Goal: Task Accomplishment & Management: Manage account settings

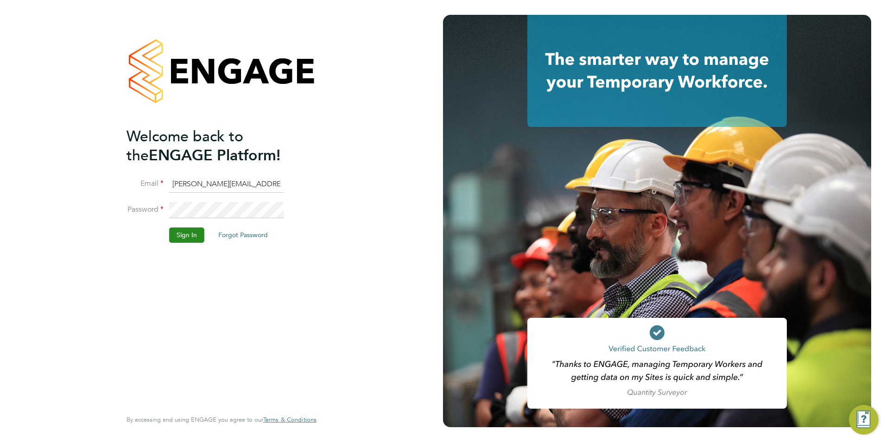
click at [174, 235] on button "Sign In" at bounding box center [186, 234] width 35 height 15
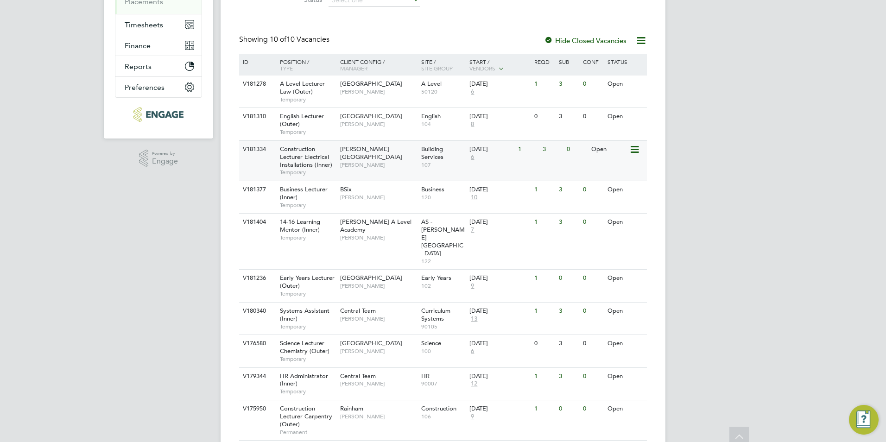
scroll to position [176, 0]
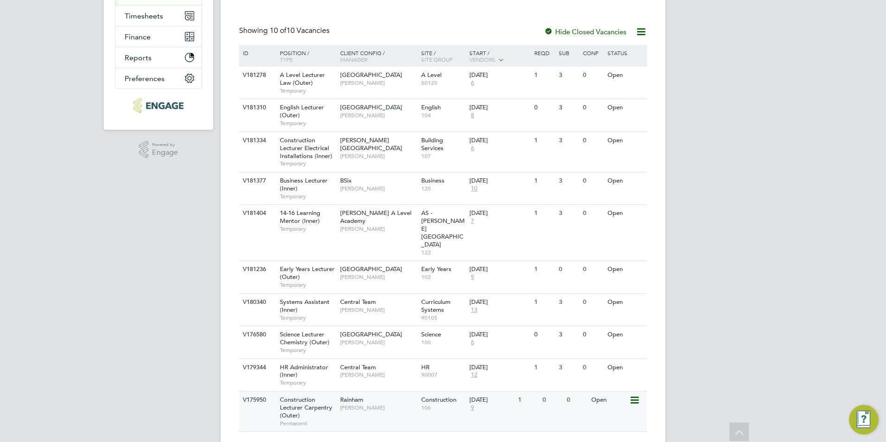
click at [466, 391] on div "Construction 106" at bounding box center [443, 403] width 49 height 24
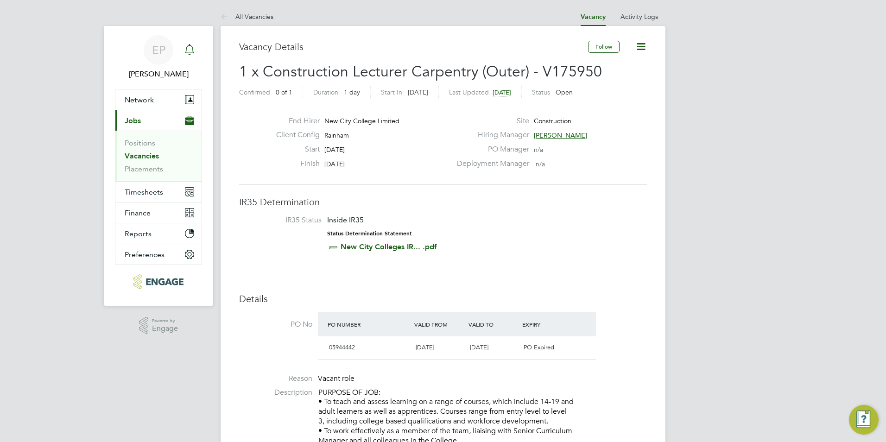
click at [183, 40] on link "Notifications" at bounding box center [189, 50] width 19 height 30
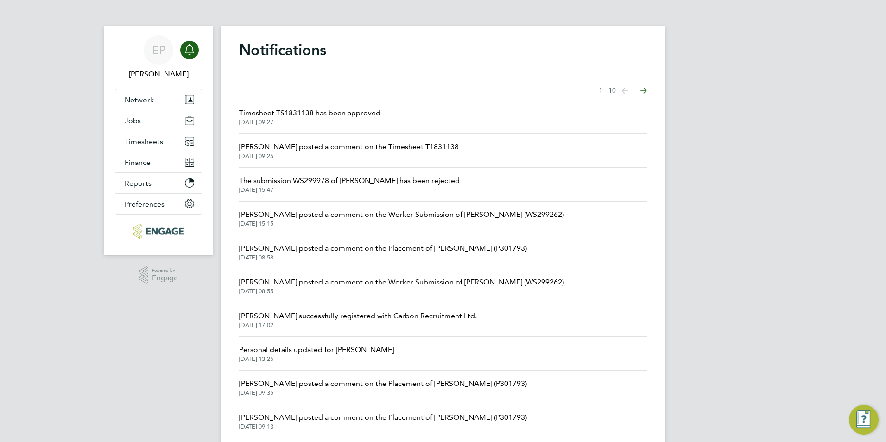
click at [407, 214] on span "Ian Rist posted a comment on the Worker Submission of Richard Gordon (WS299262)" at bounding box center [401, 214] width 325 height 11
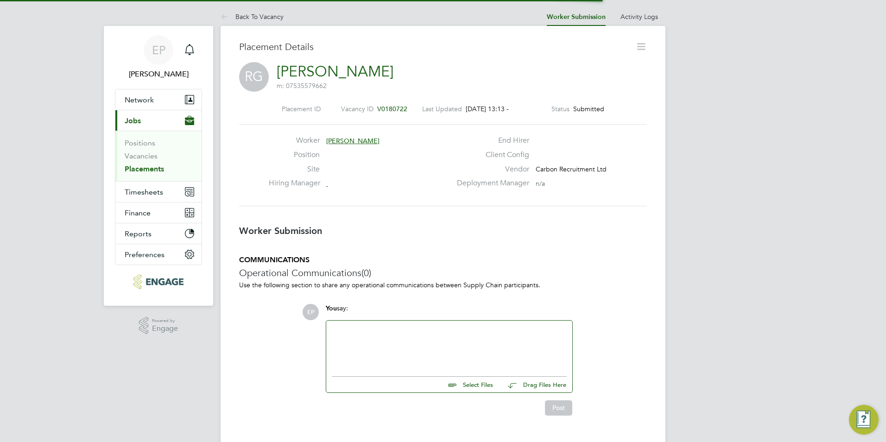
scroll to position [15, 183]
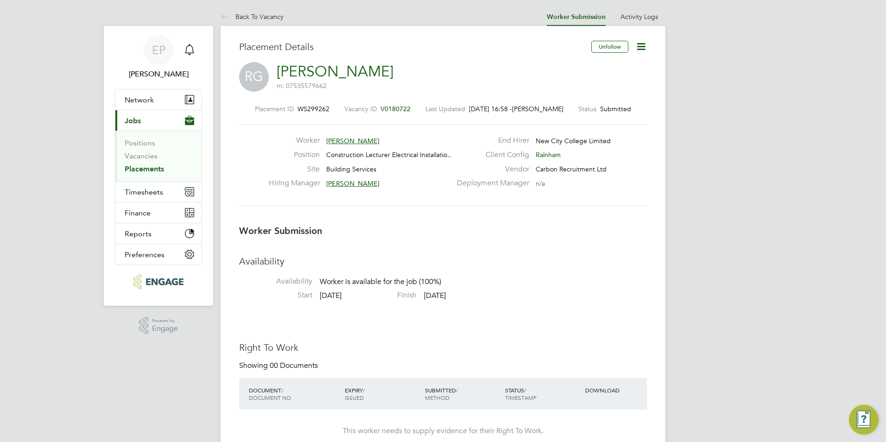
click at [362, 141] on span "Richard Gordon" at bounding box center [352, 141] width 53 height 8
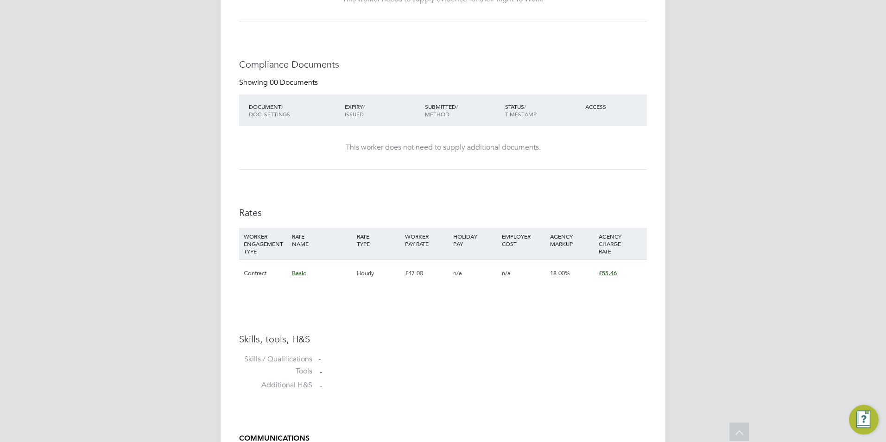
drag, startPoint x: 719, startPoint y: 356, endPoint x: 722, endPoint y: 195, distance: 161.2
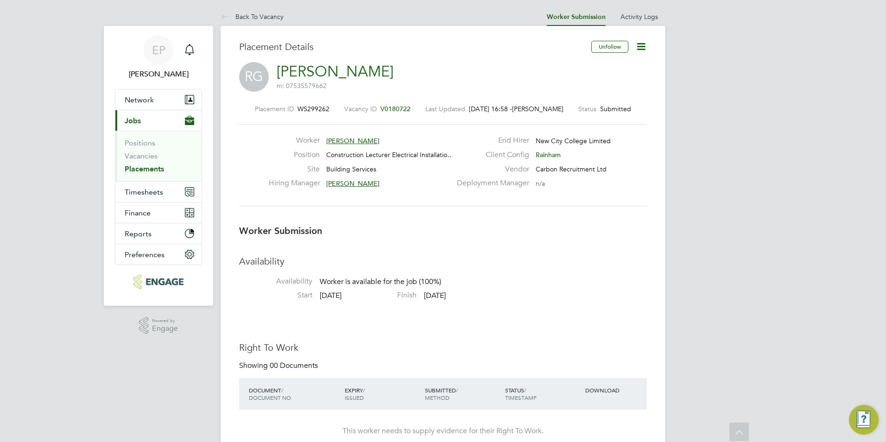
drag, startPoint x: 722, startPoint y: 254, endPoint x: 718, endPoint y: 143, distance: 111.7
click at [356, 138] on span "Richard Gordon" at bounding box center [352, 141] width 53 height 8
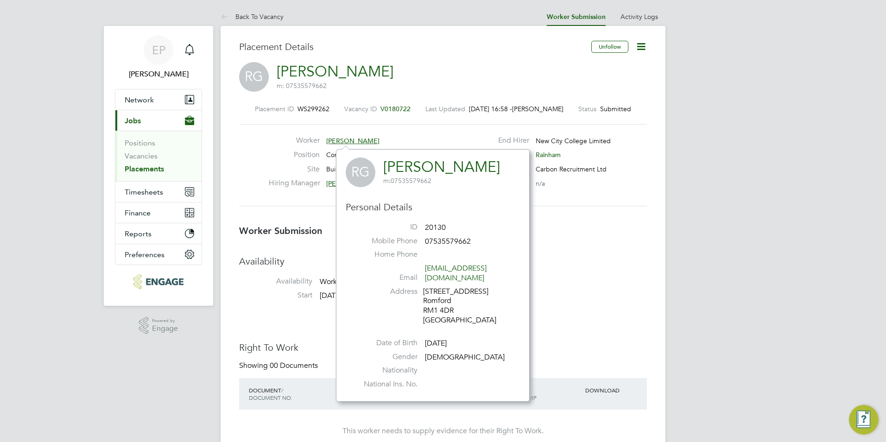
click at [639, 44] on icon at bounding box center [641, 47] width 12 height 12
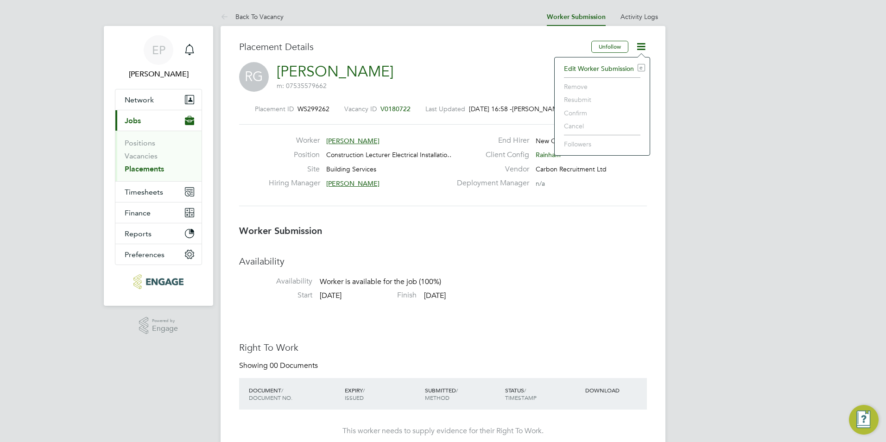
click at [606, 69] on li "Edit Worker Submission e" at bounding box center [602, 68] width 86 height 13
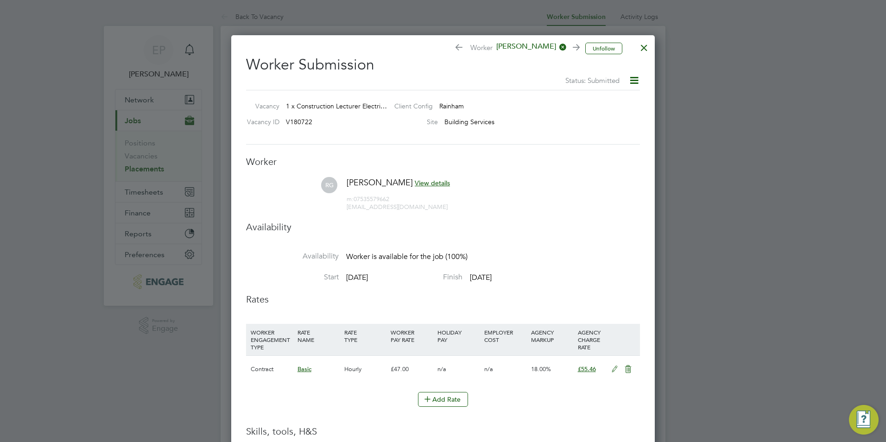
click at [380, 208] on span "richrgordon@aol.com" at bounding box center [396, 207] width 101 height 8
click at [633, 80] on icon at bounding box center [634, 81] width 12 height 12
click at [424, 180] on span "View details" at bounding box center [432, 183] width 35 height 8
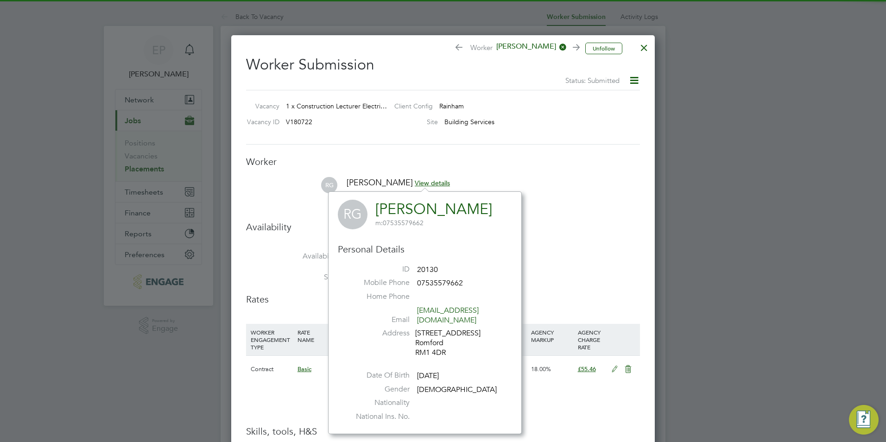
click at [711, 145] on div at bounding box center [443, 221] width 886 height 442
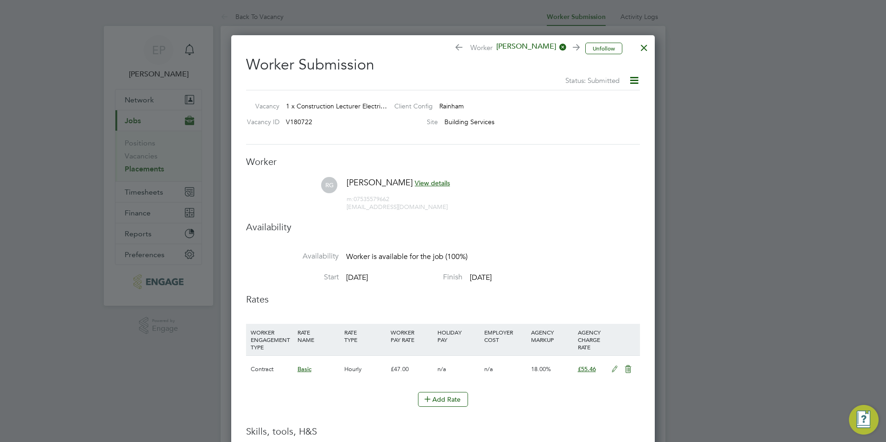
click at [646, 43] on div at bounding box center [643, 45] width 17 height 17
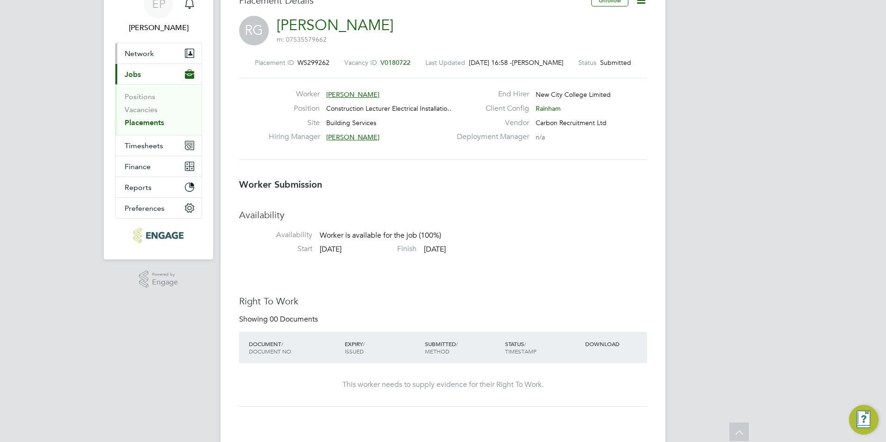
click at [163, 50] on button "Network" at bounding box center [158, 53] width 86 height 20
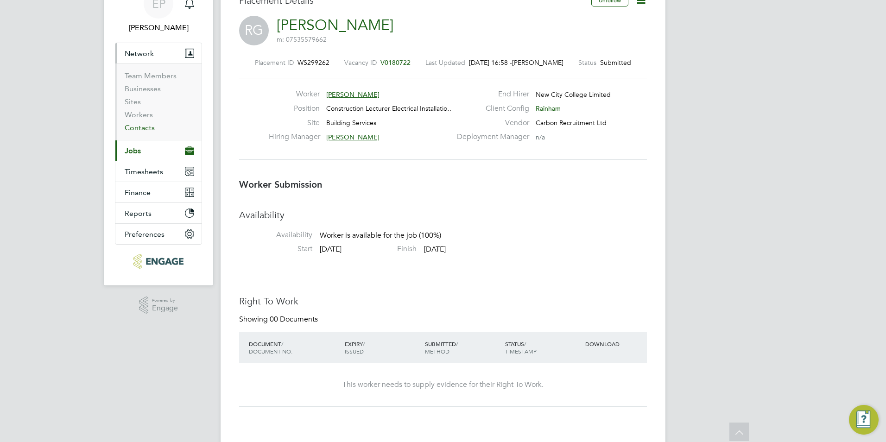
click at [150, 127] on link "Contacts" at bounding box center [140, 127] width 30 height 9
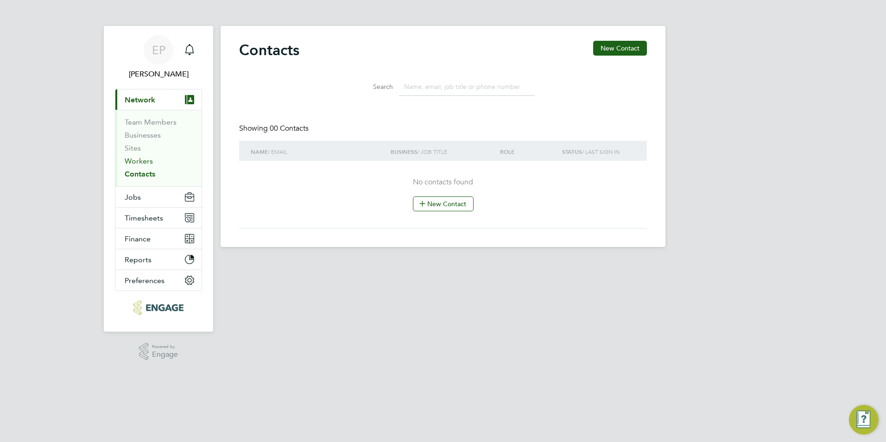
click at [135, 164] on link "Workers" at bounding box center [139, 161] width 28 height 9
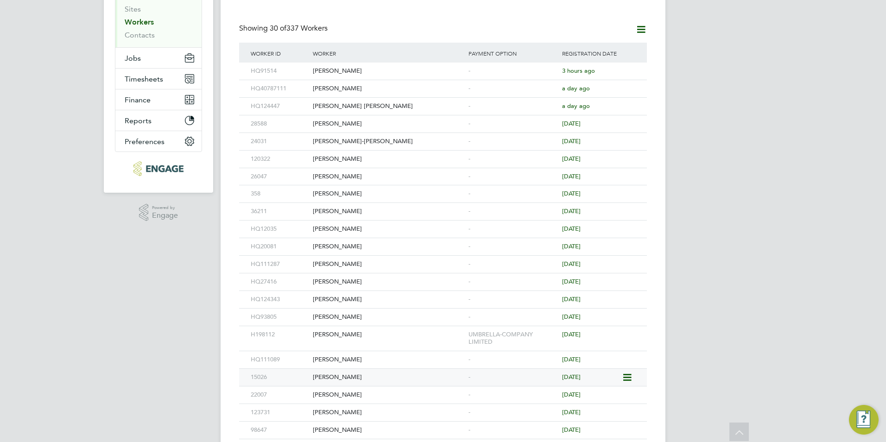
click at [334, 377] on div "Reza Zareh" at bounding box center [388, 377] width 156 height 17
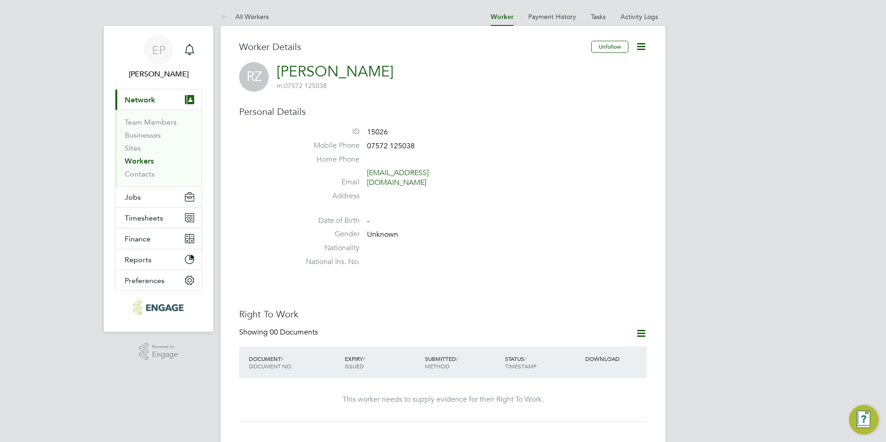
click at [638, 42] on icon at bounding box center [641, 47] width 12 height 12
click at [583, 104] on li "Edit Personal Details e" at bounding box center [588, 107] width 116 height 13
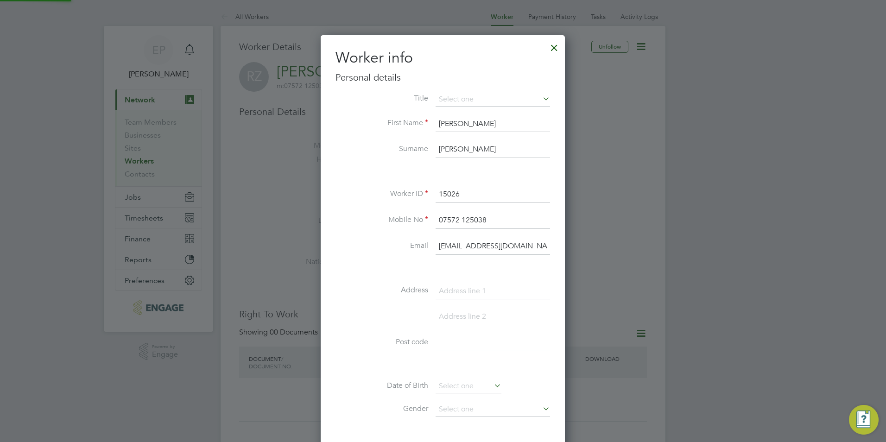
scroll to position [523, 245]
click at [553, 47] on div at bounding box center [554, 45] width 17 height 17
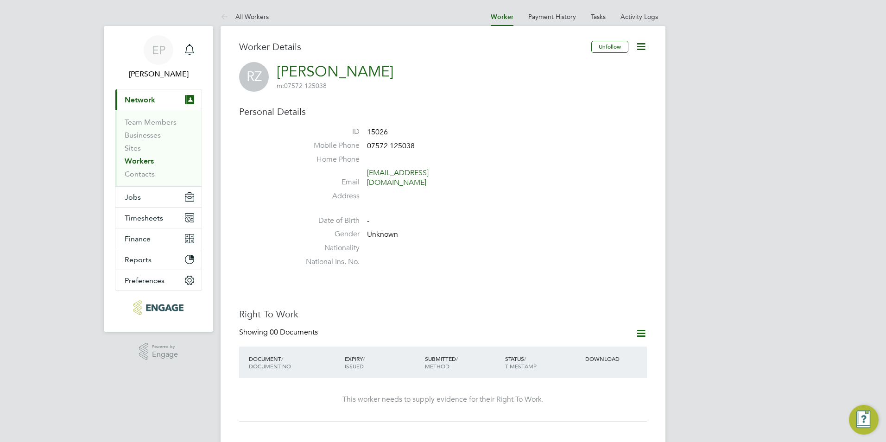
click at [253, 18] on link "All Workers" at bounding box center [244, 17] width 48 height 8
